Goal: Task Accomplishment & Management: Manage account settings

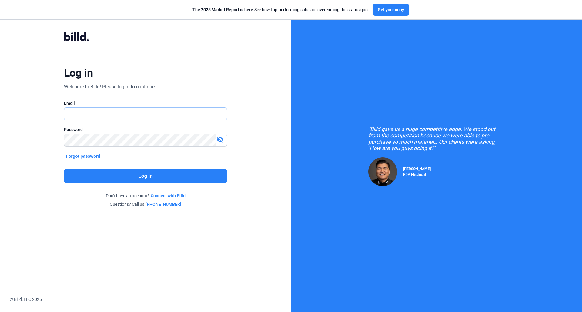
click at [92, 116] on input "text" at bounding box center [145, 114] width 162 height 12
type input "[EMAIL_ADDRESS][DOMAIN_NAME]"
click at [111, 170] on button "Log in" at bounding box center [145, 176] width 163 height 14
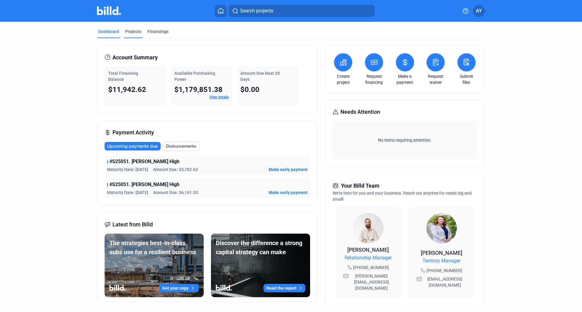
click at [127, 33] on div "Projects" at bounding box center [133, 31] width 16 height 6
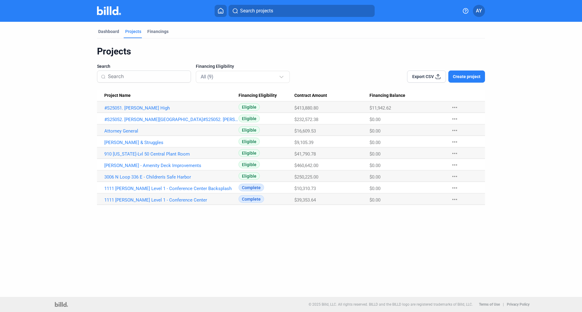
click at [470, 79] on span "Create project" at bounding box center [467, 77] width 28 height 6
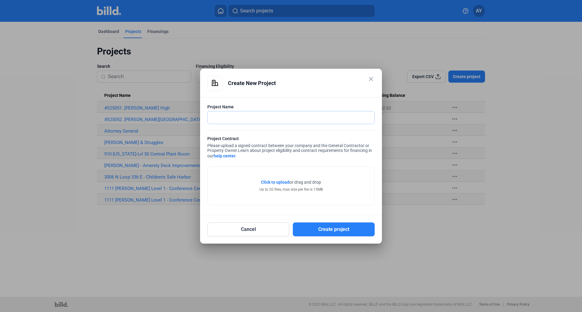
click at [216, 116] on input "text" at bounding box center [288, 118] width 160 height 12
click at [285, 118] on input "The Giorgetti Houston - HOA" at bounding box center [291, 118] width 167 height 12
click at [263, 117] on input "The Giorgetti Houston - HOA" at bounding box center [291, 118] width 167 height 12
type input "The Giorgetti Houston - 7th Floor Balcony Repair Project"
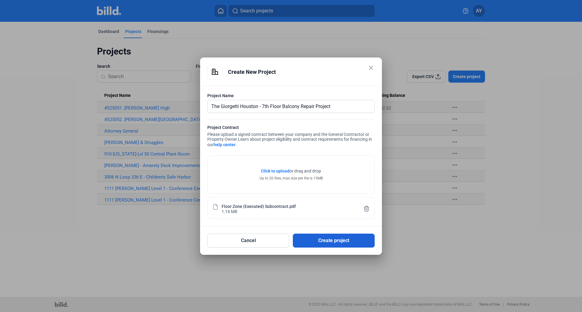
click at [341, 244] on button "Create project" at bounding box center [334, 241] width 82 height 14
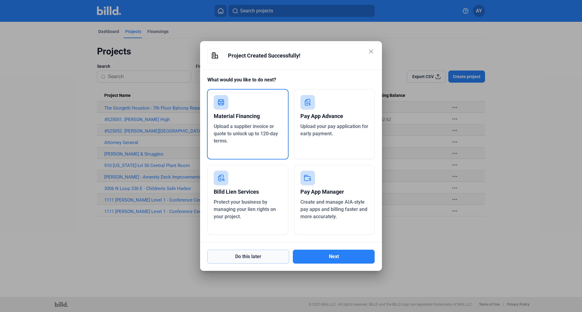
click at [248, 258] on button "Do this later" at bounding box center [248, 257] width 82 height 14
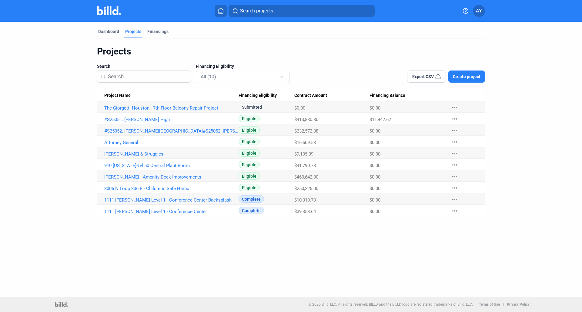
click at [302, 265] on div "Dashboard Projects Financings Projects Search Financing Eligibility All (10) Ex…" at bounding box center [291, 160] width 582 height 276
click at [294, 256] on div "Dashboard Projects Financings Projects Search Financing Eligibility All (10) Ex…" at bounding box center [291, 160] width 582 height 276
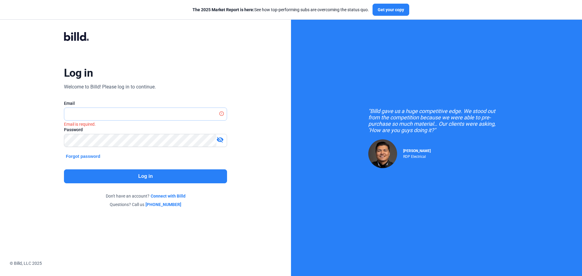
type input "[EMAIL_ADDRESS][DOMAIN_NAME]"
click at [124, 179] on button "Log in" at bounding box center [145, 176] width 163 height 14
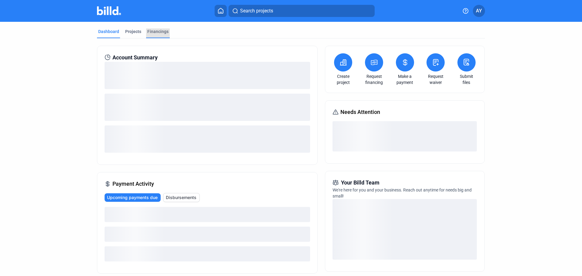
click at [160, 33] on div "Financings" at bounding box center [157, 31] width 21 height 6
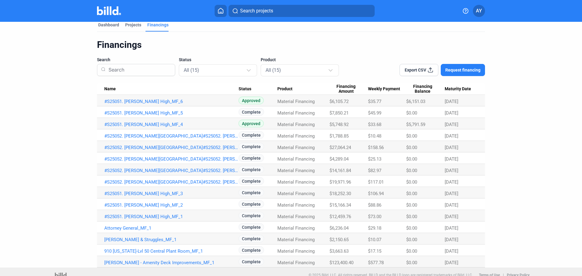
scroll to position [13, 0]
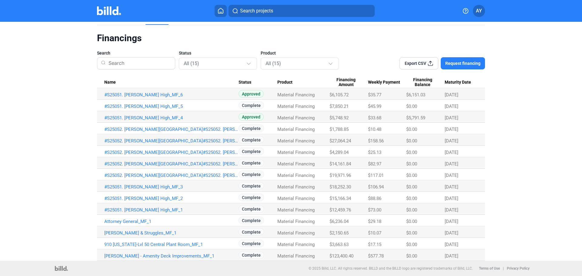
click at [534, 122] on dashboard "Dashboard Projects Financings Financings Search Status All (15) Product All (15…" at bounding box center [291, 134] width 524 height 252
click at [532, 158] on dashboard "Dashboard Projects Financings Financings Search Status All (15) Product All (15…" at bounding box center [291, 134] width 524 height 252
click at [530, 159] on dashboard "Dashboard Projects Financings Financings Search Status All (15) Product All (15…" at bounding box center [291, 134] width 524 height 252
click at [511, 99] on dashboard "Dashboard Projects Financings Financings Search Status All (15) Product All (15…" at bounding box center [291, 134] width 524 height 252
click at [8, 102] on div "Dashboard Projects Financings Financings Search Status All (15) Product All (15…" at bounding box center [291, 134] width 582 height 252
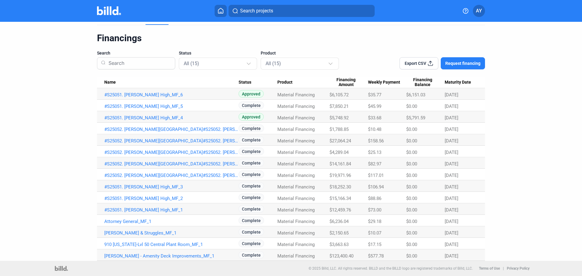
click at [17, 147] on div "Dashboard Projects Financings Financings Search Status All (15) Product All (15…" at bounding box center [291, 134] width 582 height 252
